Goal: Task Accomplishment & Management: Manage account settings

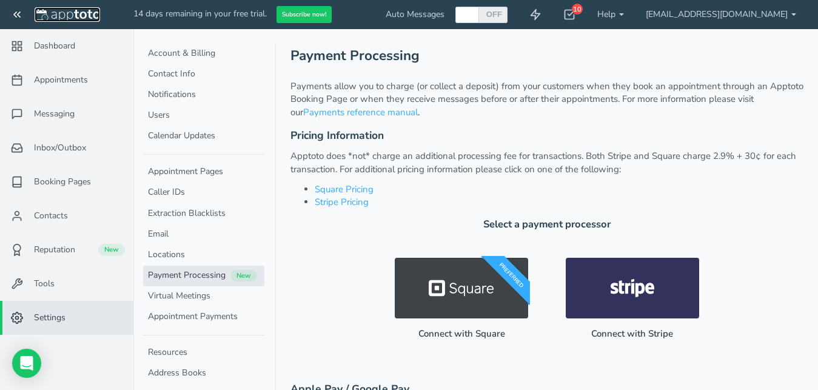
click at [75, 13] on img at bounding box center [67, 15] width 65 height 12
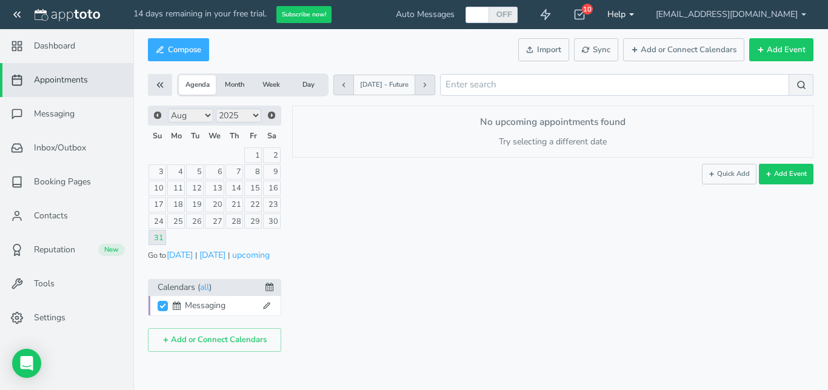
click at [645, 18] on link "Help" at bounding box center [620, 14] width 48 height 29
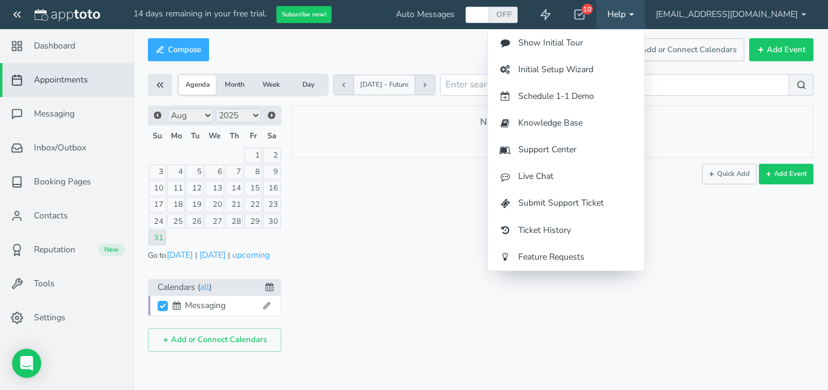
click at [645, 18] on link "Help" at bounding box center [620, 14] width 48 height 29
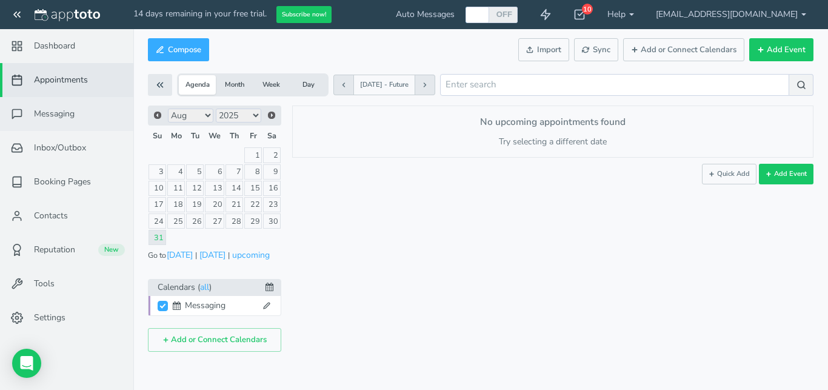
click at [56, 117] on span "Messaging" at bounding box center [54, 114] width 41 height 12
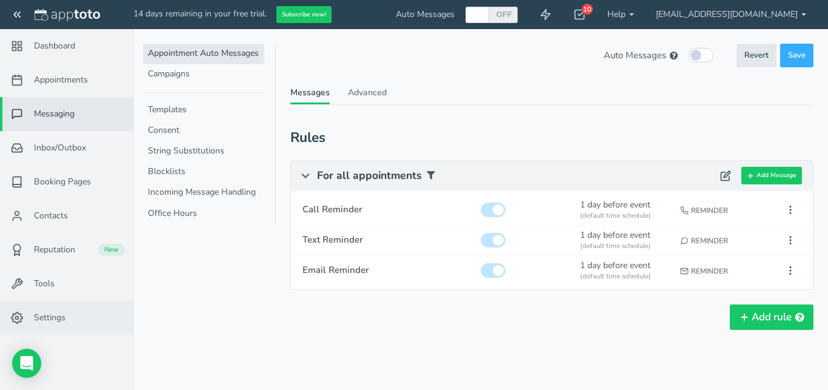
click at [51, 319] on span "Settings" at bounding box center [50, 318] width 32 height 12
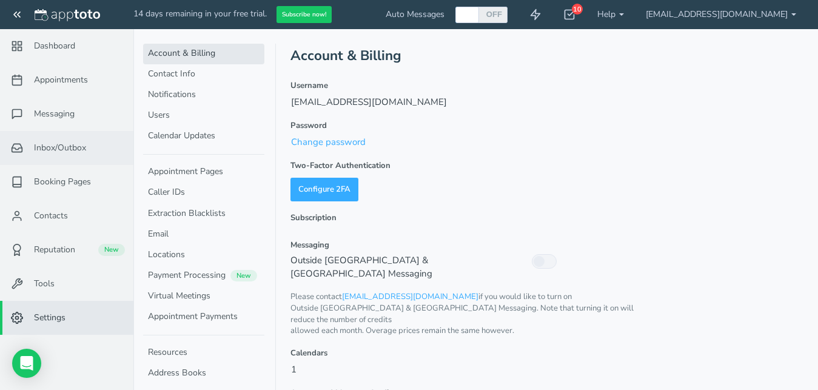
click at [59, 147] on span "Inbox/Outbox" at bounding box center [60, 148] width 52 height 12
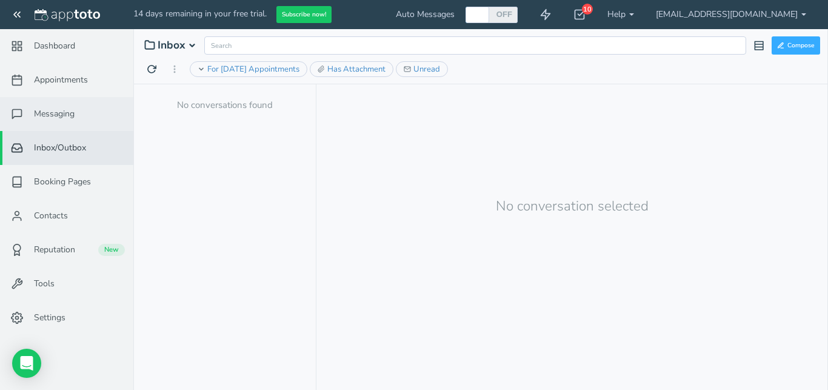
click at [58, 113] on span "Messaging" at bounding box center [54, 114] width 41 height 12
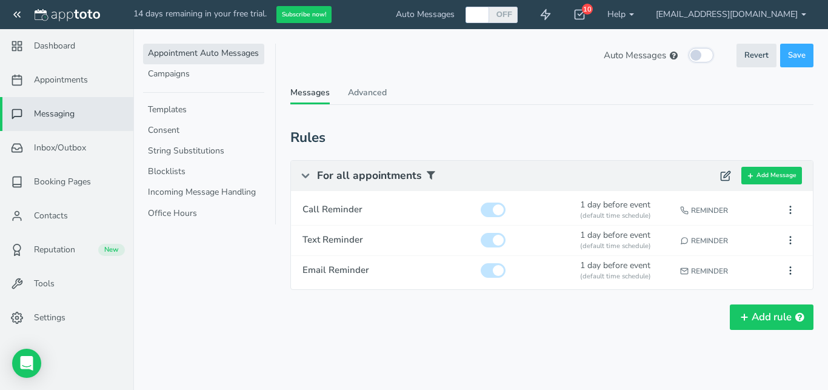
click at [704, 56] on input "checkbox" at bounding box center [700, 55] width 25 height 15
click at [694, 54] on input "checkbox" at bounding box center [700, 55] width 25 height 15
checkbox input "false"
click at [58, 77] on span "Appointments" at bounding box center [61, 80] width 54 height 12
